Goal: Task Accomplishment & Management: Complete application form

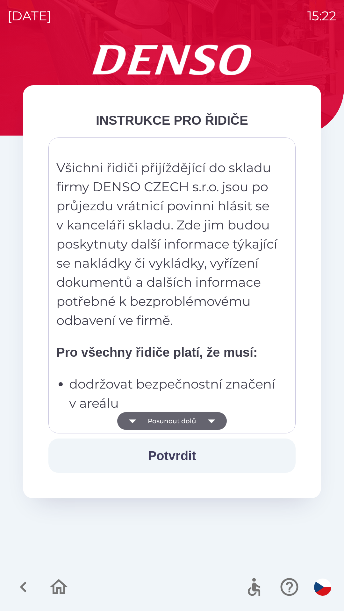
click at [188, 452] on button "Potvrdit" at bounding box center [171, 455] width 247 height 34
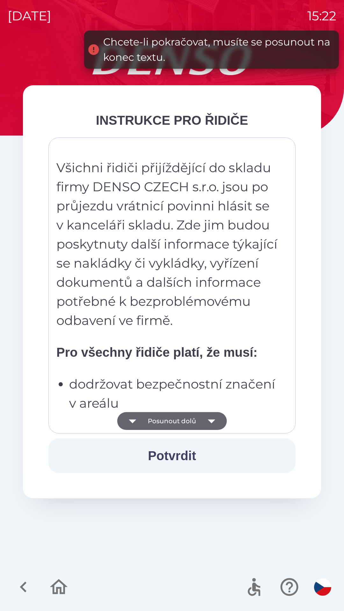
click at [213, 418] on icon "button" at bounding box center [211, 421] width 18 height 18
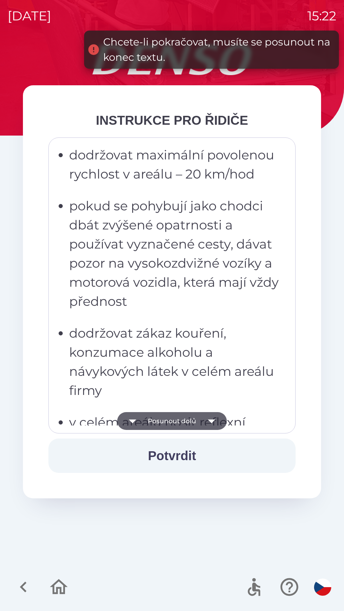
click at [214, 420] on icon "button" at bounding box center [211, 421] width 18 height 18
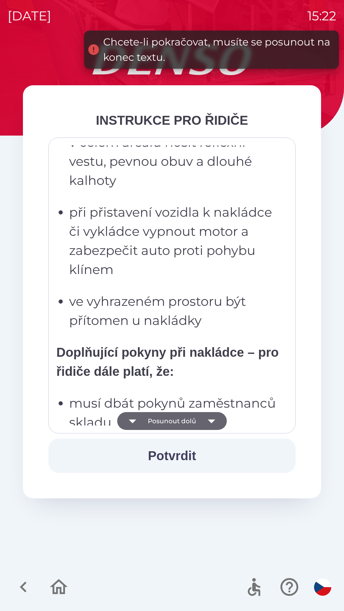
click at [212, 419] on icon "button" at bounding box center [211, 421] width 18 height 18
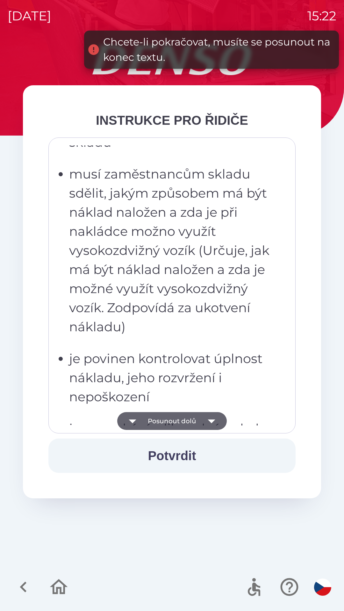
click at [211, 421] on icon "button" at bounding box center [210, 421] width 7 height 4
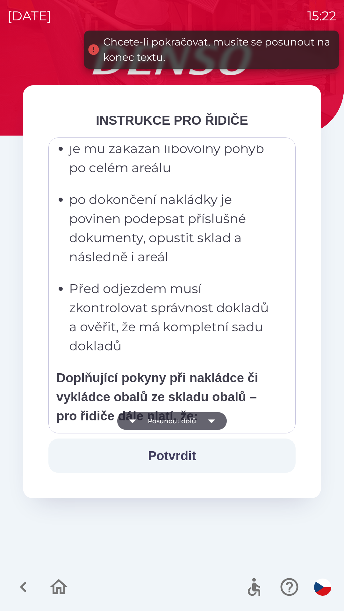
click at [214, 423] on icon "button" at bounding box center [211, 421] width 18 height 18
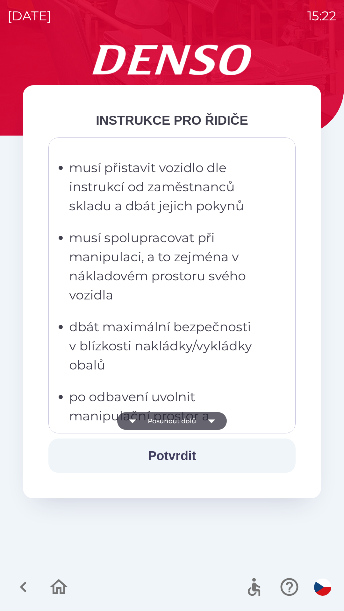
click at [210, 418] on icon "button" at bounding box center [211, 421] width 18 height 18
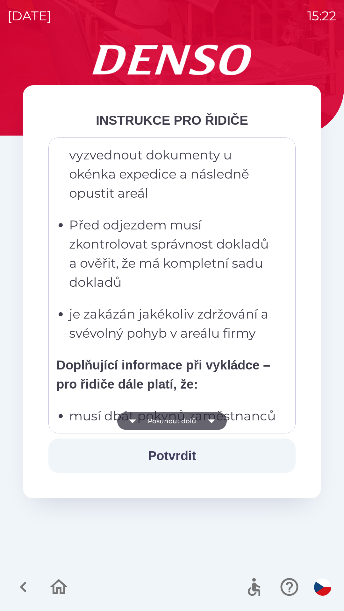
click at [215, 422] on icon "button" at bounding box center [211, 421] width 18 height 18
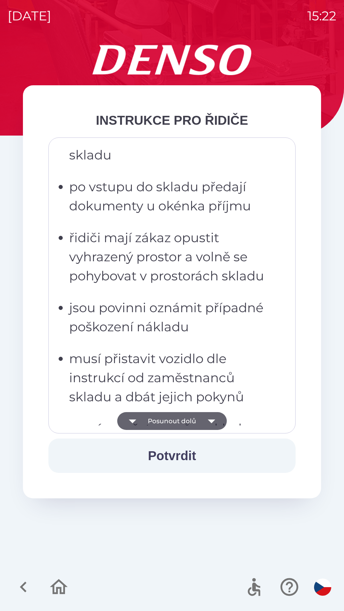
click at [210, 420] on icon "button" at bounding box center [210, 421] width 7 height 4
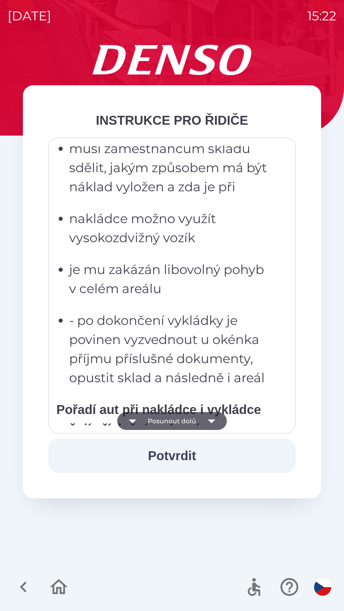
click at [215, 420] on icon "button" at bounding box center [211, 421] width 18 height 18
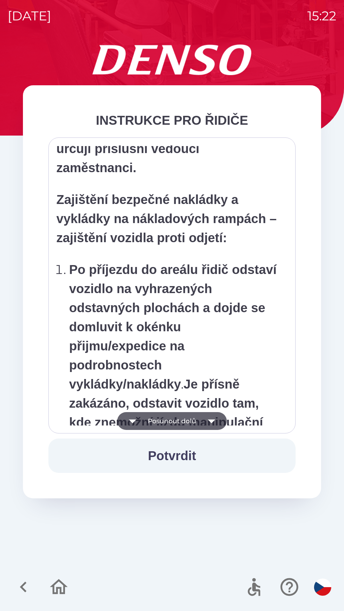
click at [214, 419] on icon "button" at bounding box center [211, 421] width 18 height 18
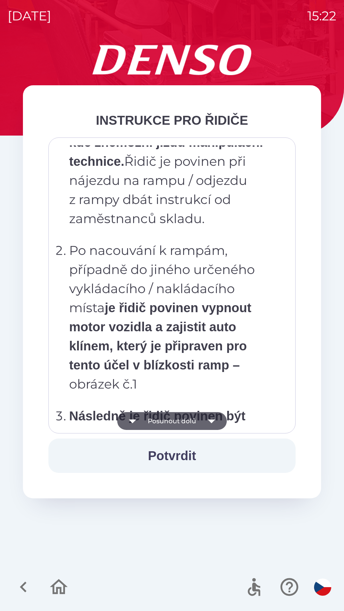
click at [212, 419] on icon "button" at bounding box center [211, 421] width 18 height 18
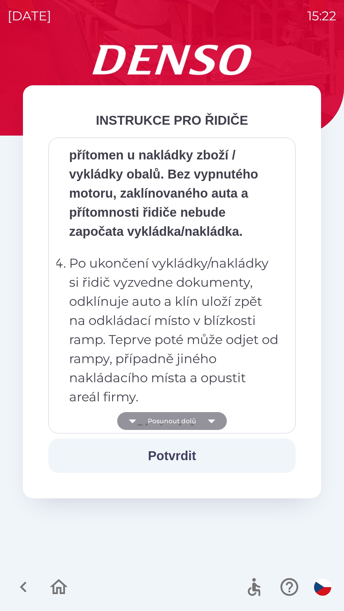
click at [214, 420] on icon "button" at bounding box center [211, 421] width 18 height 18
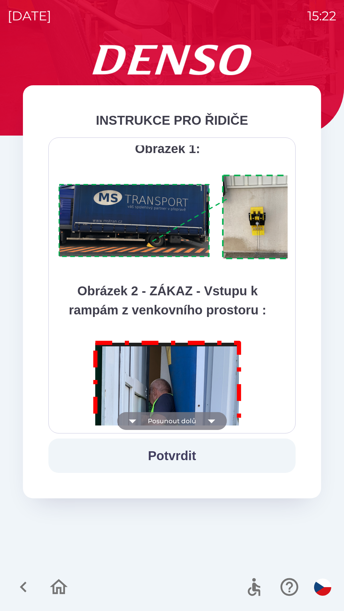
click at [215, 421] on icon "button" at bounding box center [211, 421] width 18 height 18
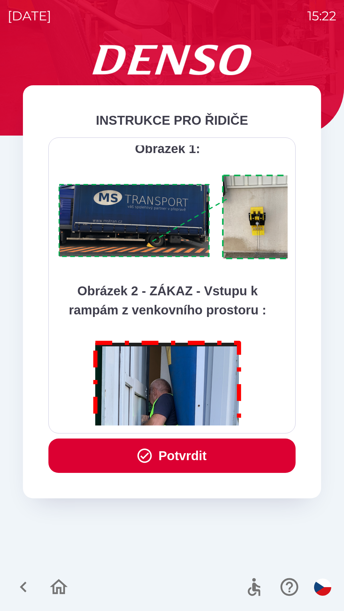
scroll to position [3575, 0]
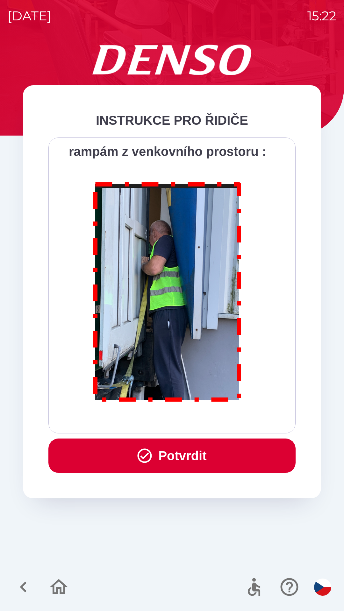
click at [216, 421] on div "Všichni řidiči přijíždějící do skladu firmy DENSO CZECH s.r.o. jsou po průjezdu…" at bounding box center [171, 285] width 231 height 280
click at [217, 421] on div "Všichni řidiči přijíždějící do skladu firmy DENSO CZECH s.r.o. jsou po průjezdu…" at bounding box center [171, 285] width 231 height 280
click at [178, 458] on button "Potvrdit" at bounding box center [171, 455] width 247 height 34
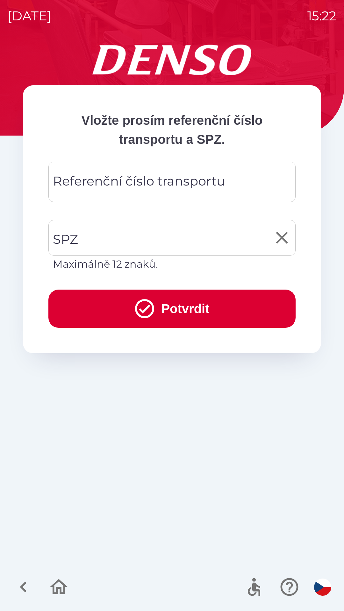
click at [102, 235] on input "SPZ" at bounding box center [167, 238] width 232 height 30
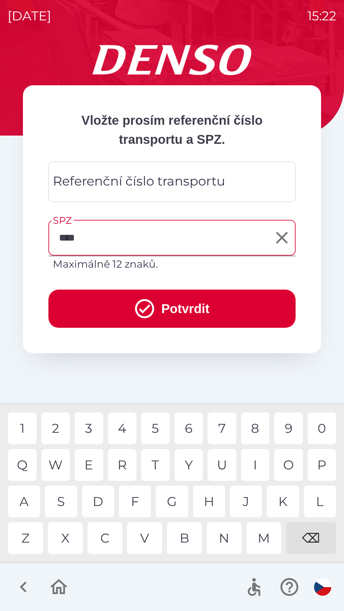
click at [160, 425] on div "5" at bounding box center [155, 428] width 29 height 32
type input "*******"
click at [289, 426] on div "9" at bounding box center [288, 428] width 29 height 32
click at [199, 314] on button "Potvrdit" at bounding box center [171, 309] width 247 height 38
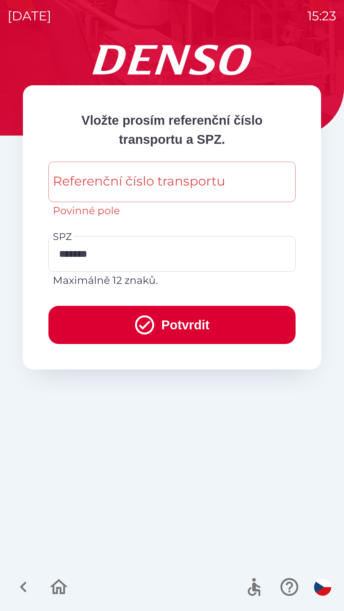
click at [95, 178] on div "Referenční číslo transportu Referenční číslo transportu Povinné pole" at bounding box center [171, 190] width 247 height 57
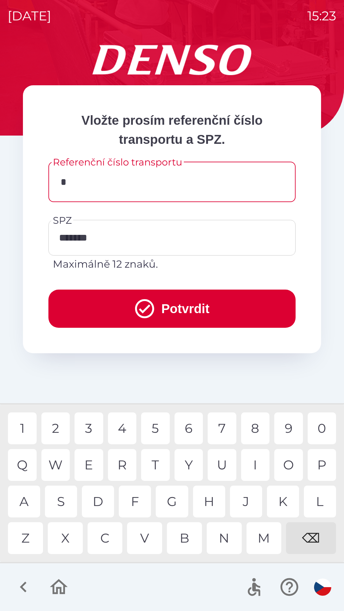
click at [90, 423] on div "3" at bounding box center [88, 428] width 29 height 32
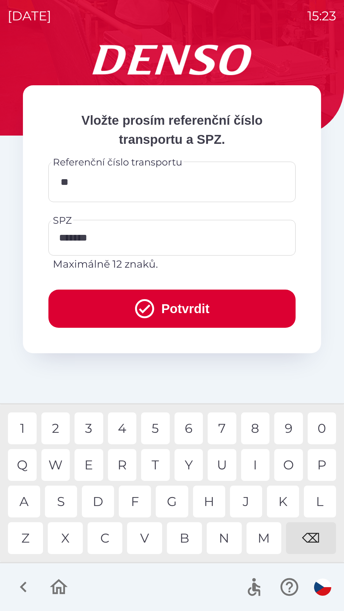
click at [124, 429] on div "4" at bounding box center [122, 428] width 29 height 32
click at [324, 426] on div "0" at bounding box center [321, 428] width 29 height 32
type input "******"
click at [195, 295] on button "Potvrdit" at bounding box center [171, 309] width 247 height 38
